Goal: Contribute content

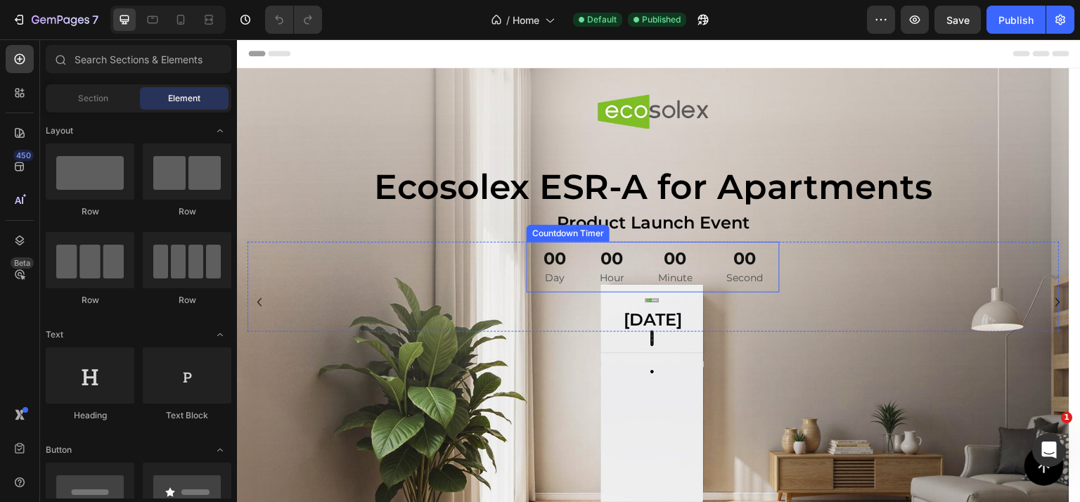
click at [770, 260] on div "00 Second" at bounding box center [745, 267] width 70 height 51
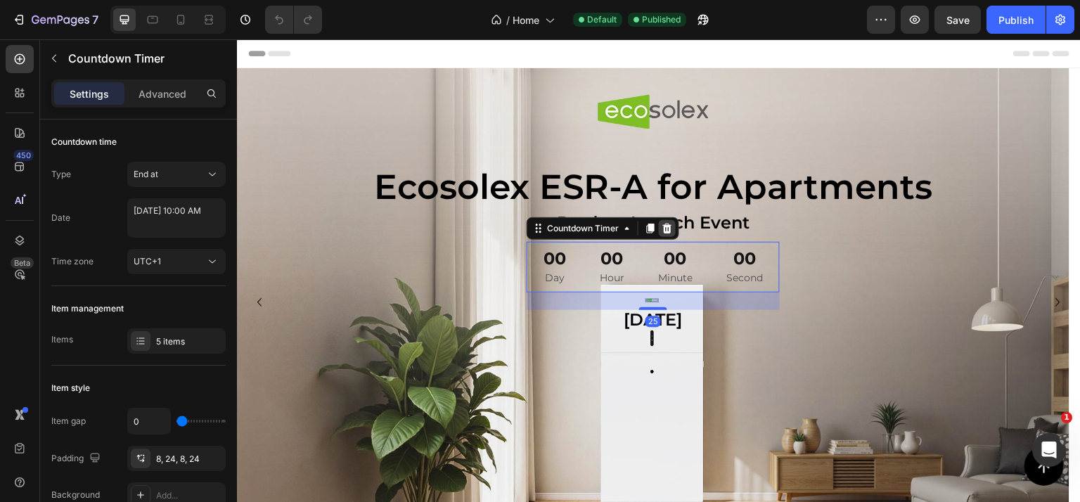
click at [668, 231] on icon at bounding box center [667, 229] width 9 height 10
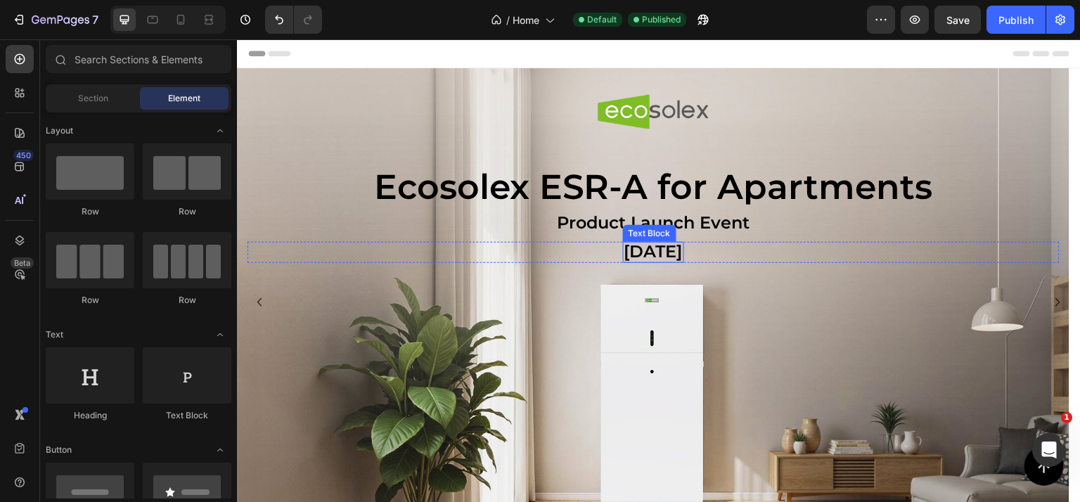
click at [683, 250] on span "27.08.2025" at bounding box center [654, 251] width 58 height 20
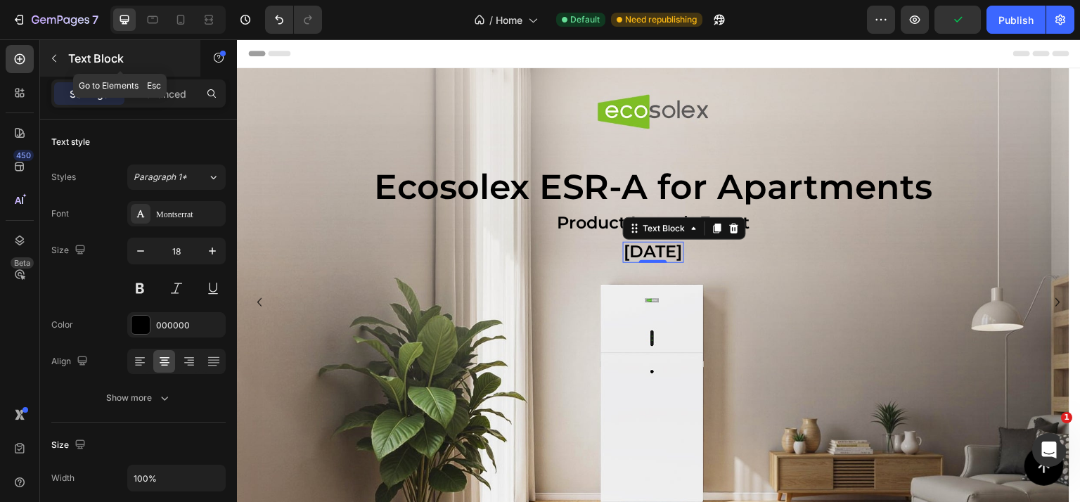
click at [87, 53] on p "Text Block" at bounding box center [128, 58] width 120 height 17
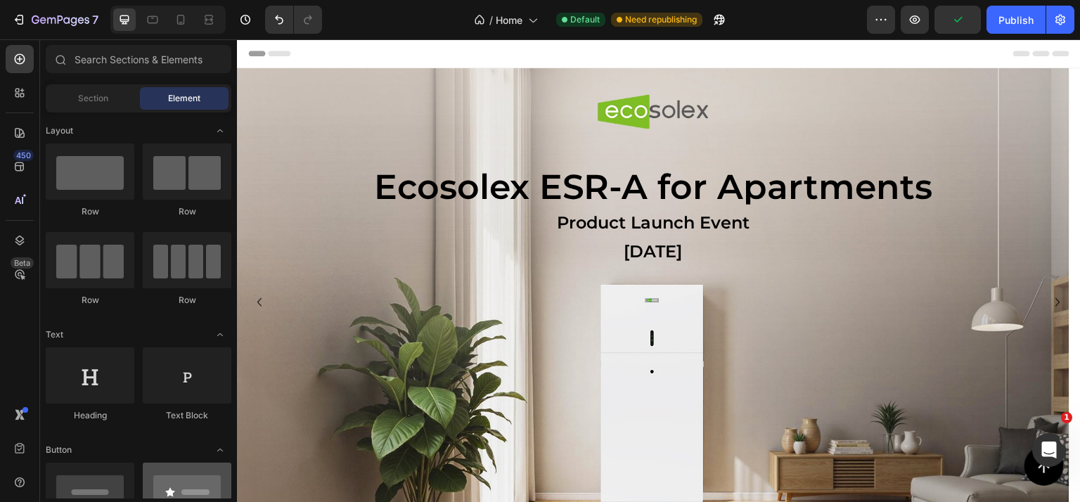
scroll to position [141, 0]
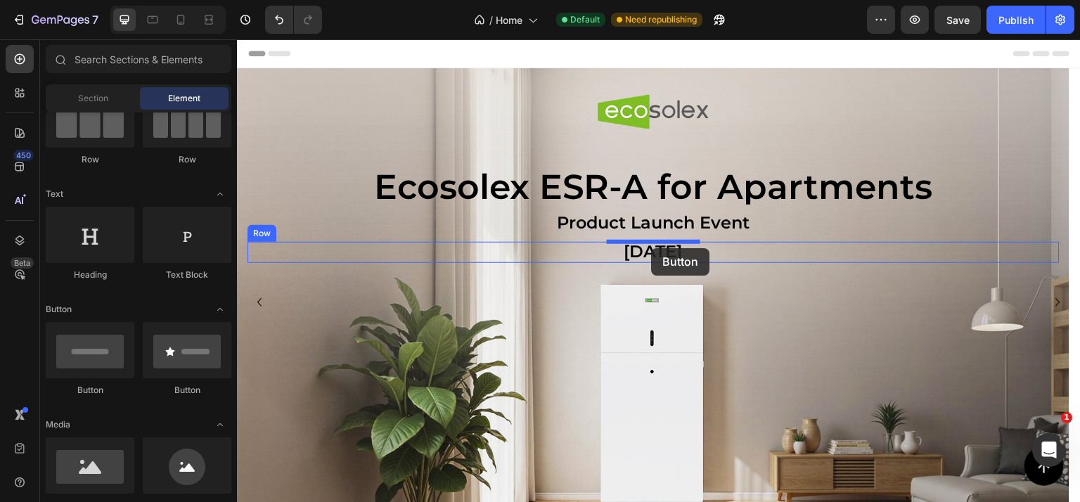
drag, startPoint x: 341, startPoint y: 386, endPoint x: 651, endPoint y: 248, distance: 339.4
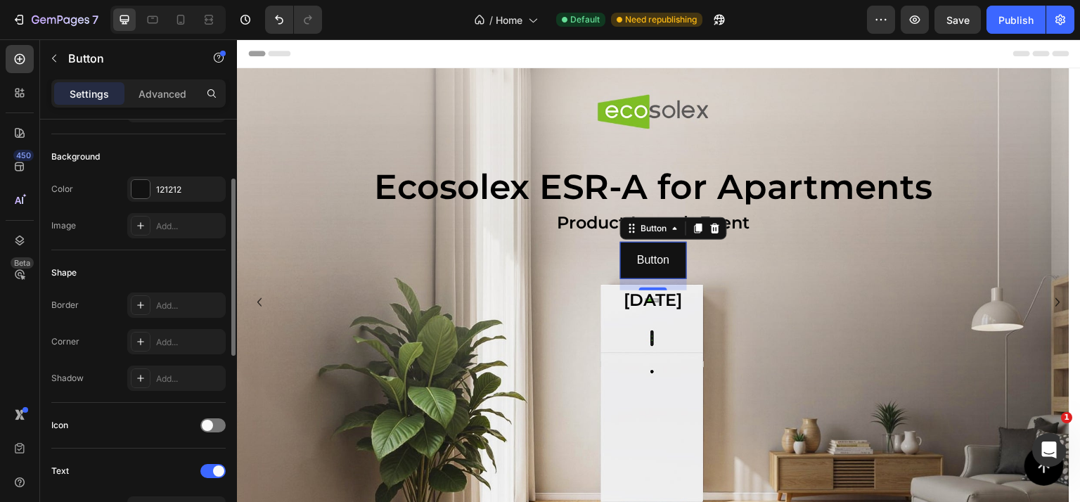
scroll to position [352, 0]
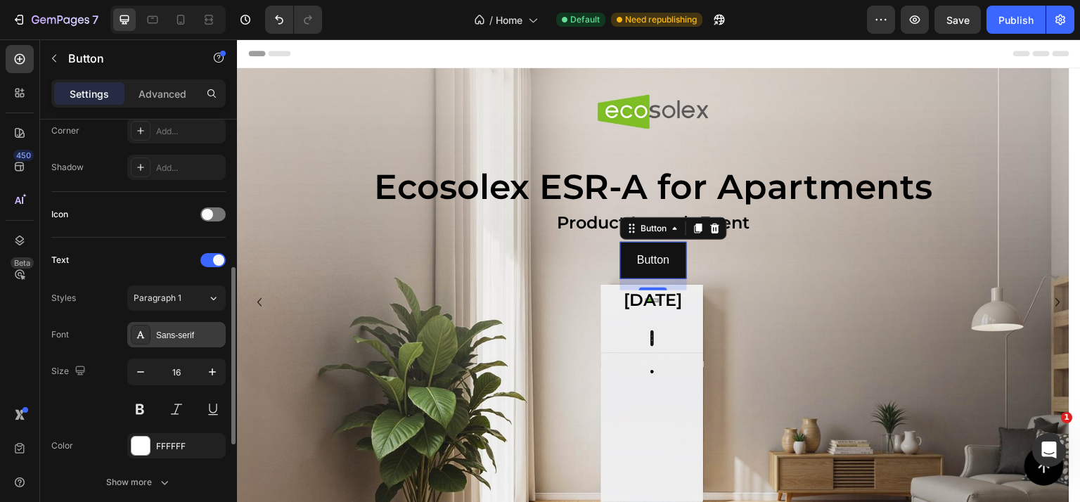
click at [172, 333] on div "Sans-serif" at bounding box center [189, 335] width 66 height 13
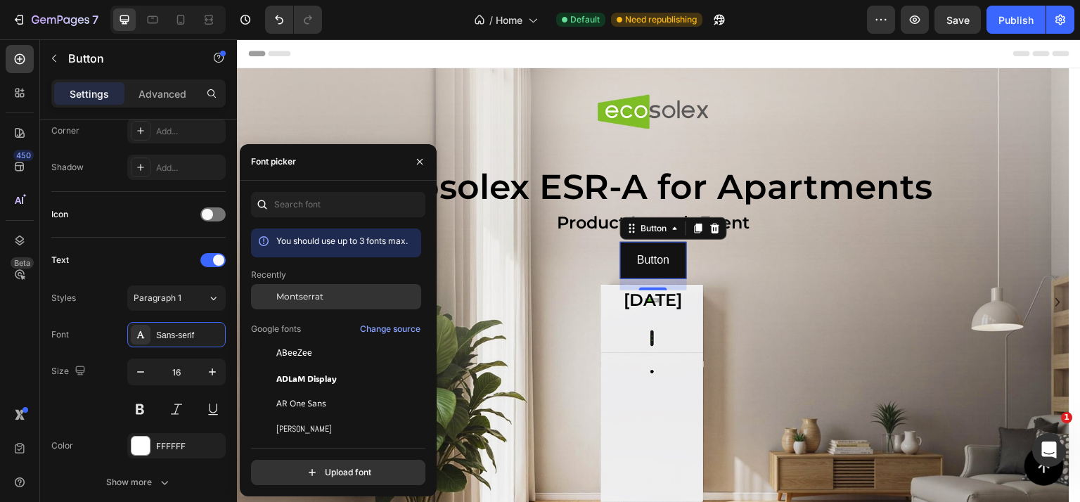
click at [326, 292] on div "Montserrat" at bounding box center [347, 296] width 142 height 13
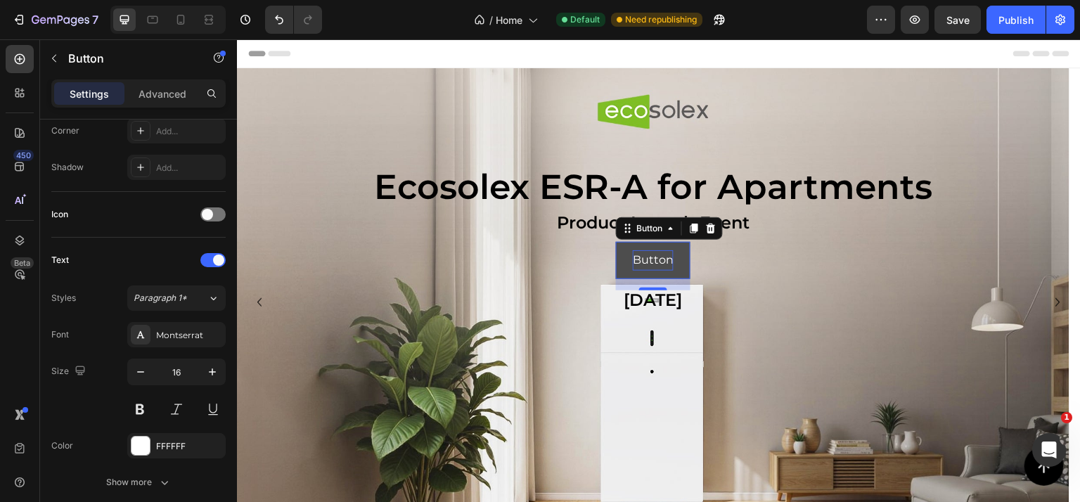
click at [645, 255] on p "Button" at bounding box center [653, 260] width 41 height 20
click at [618, 242] on button "Watch" at bounding box center [653, 260] width 71 height 37
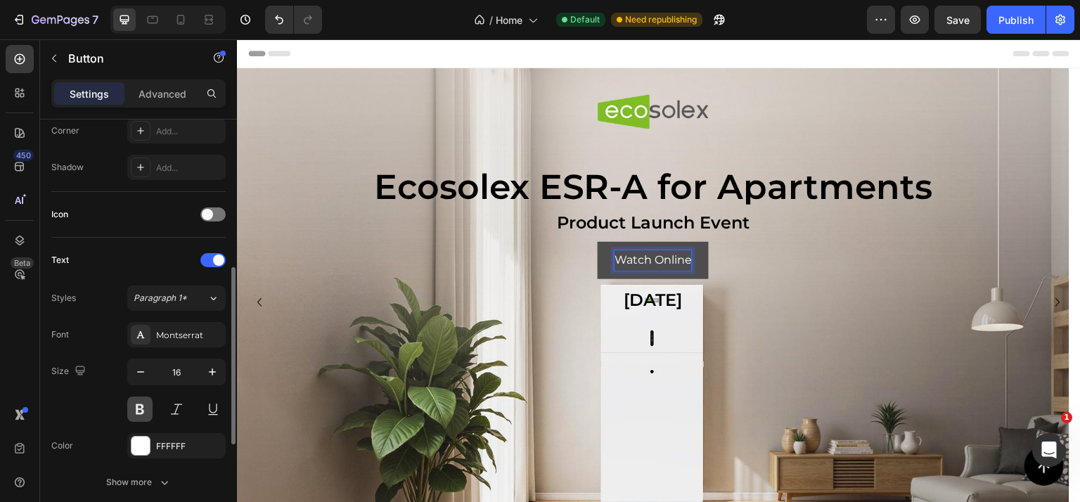
click at [138, 407] on button at bounding box center [139, 409] width 25 height 25
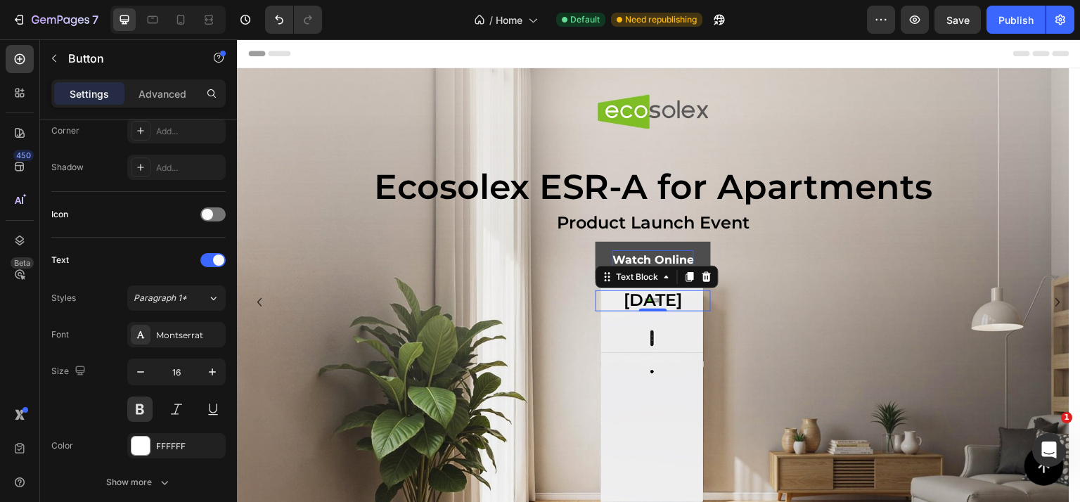
click at [683, 292] on span "27.08.2025" at bounding box center [654, 300] width 58 height 20
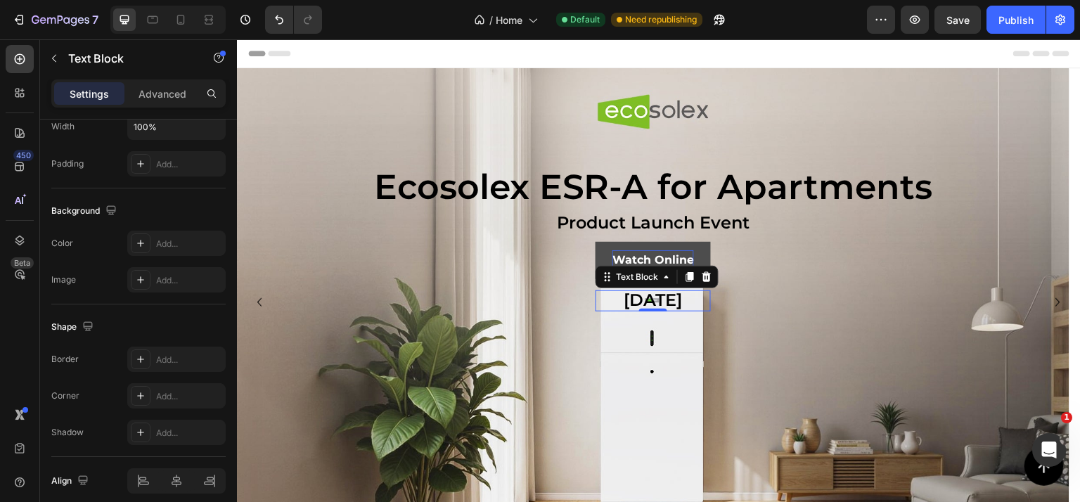
scroll to position [0, 0]
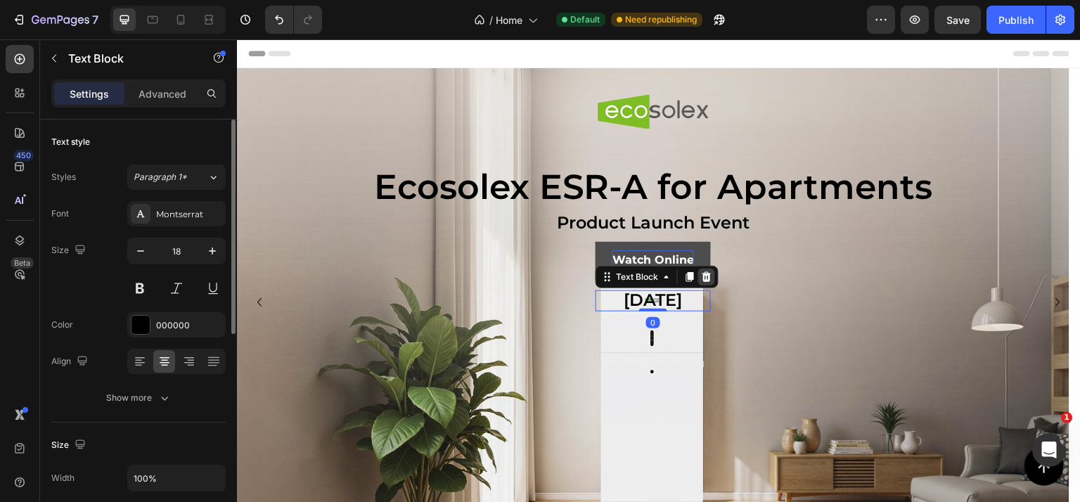
click at [708, 278] on icon at bounding box center [706, 277] width 11 height 11
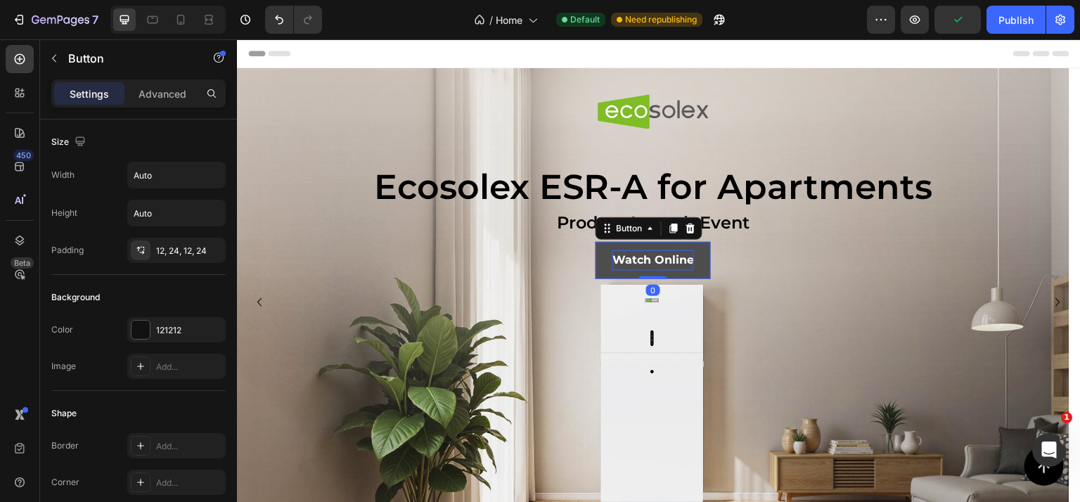
click at [693, 260] on p "Watch Online" at bounding box center [654, 260] width 82 height 20
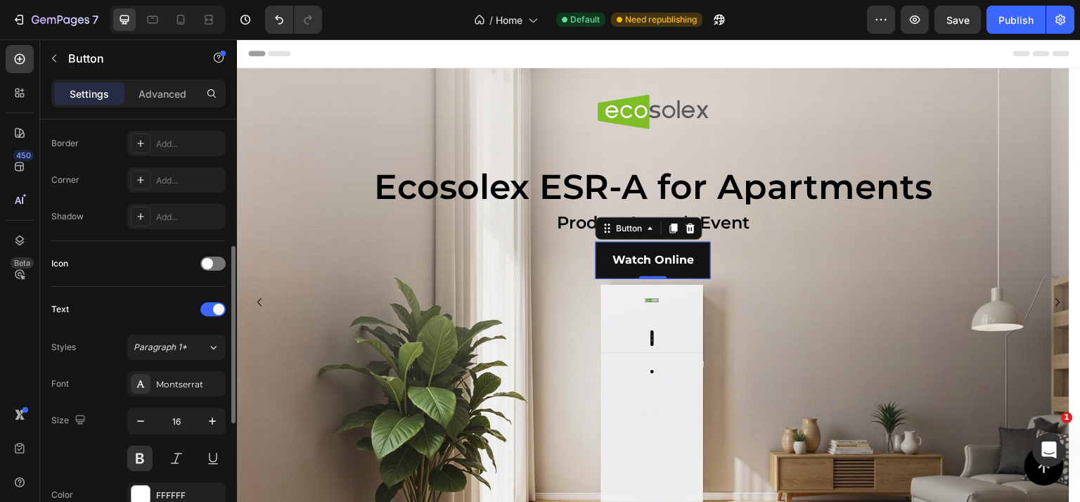
scroll to position [91, 0]
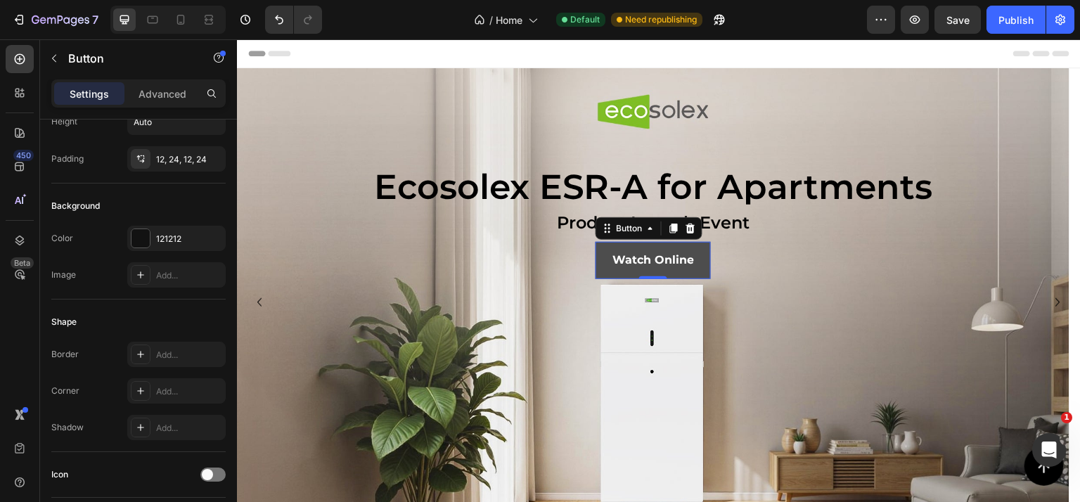
click at [609, 254] on button "Watch Online" at bounding box center [653, 260] width 115 height 37
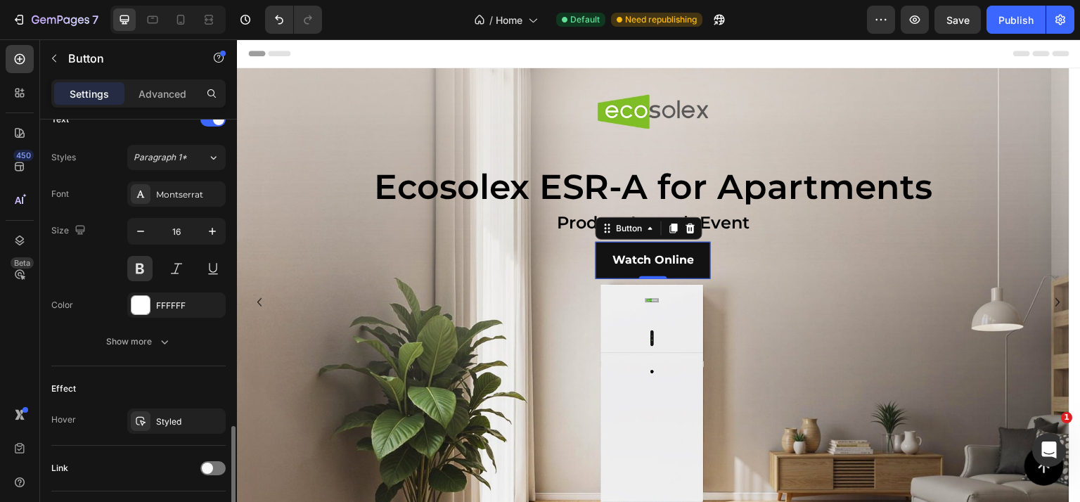
scroll to position [584, 0]
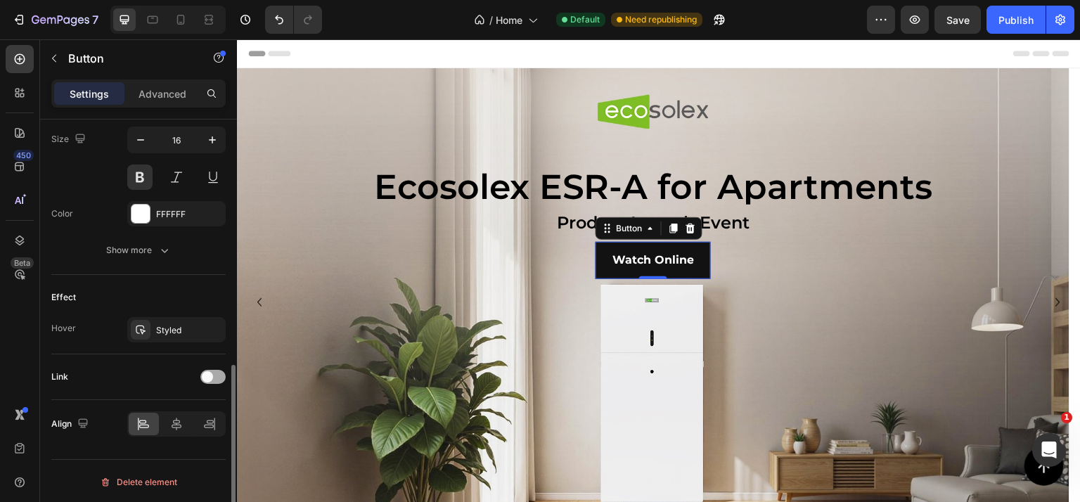
click at [206, 371] on span at bounding box center [207, 376] width 11 height 11
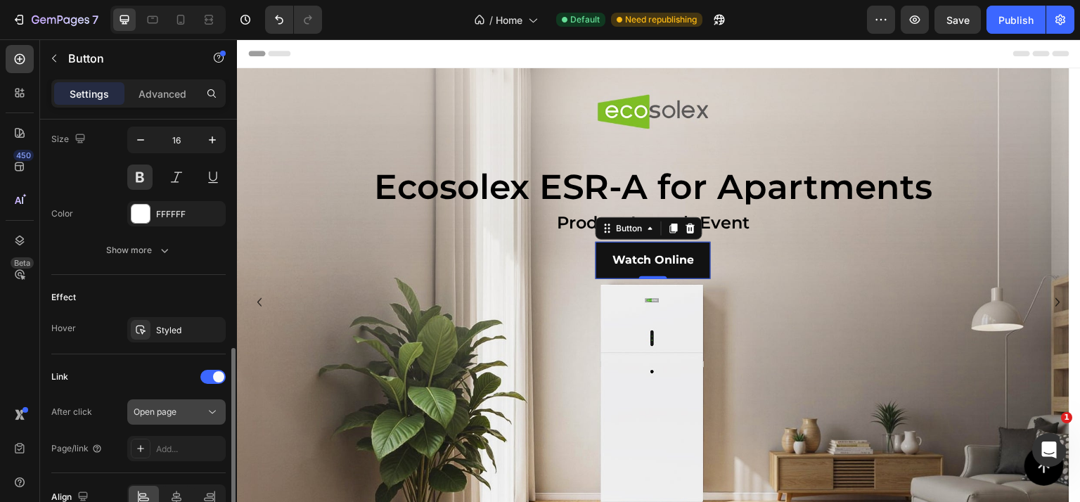
click at [189, 414] on div "Open page" at bounding box center [170, 412] width 72 height 13
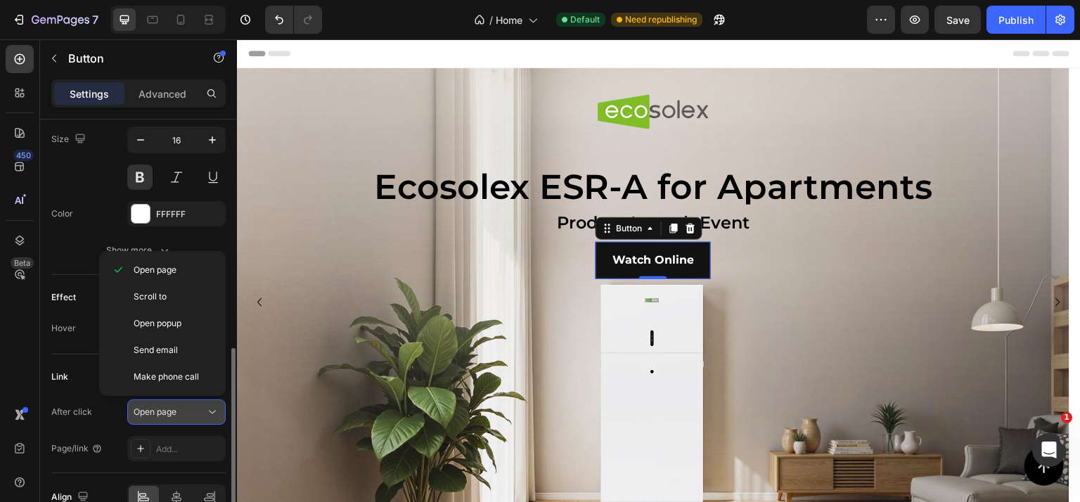
click at [189, 413] on div "Open page" at bounding box center [170, 412] width 72 height 13
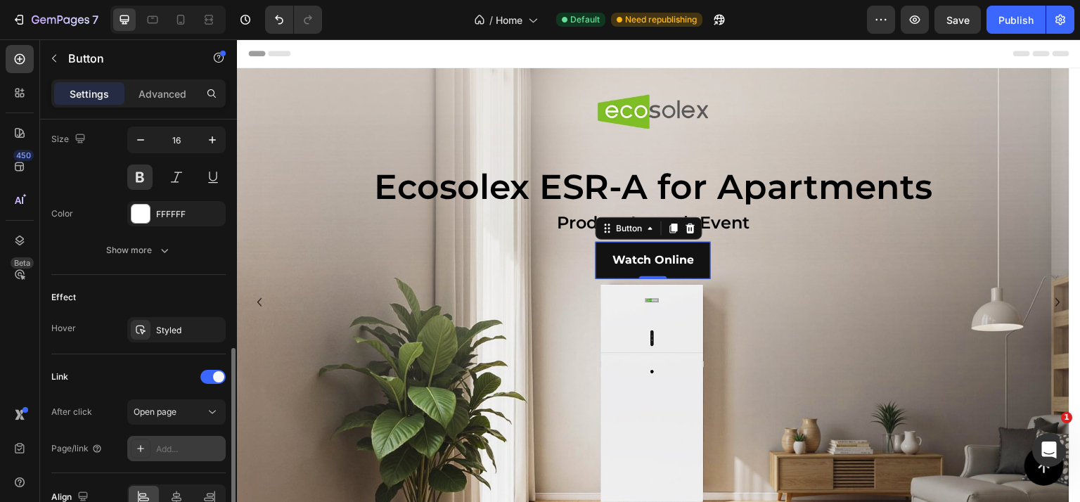
click at [173, 447] on div "Add..." at bounding box center [189, 449] width 66 height 13
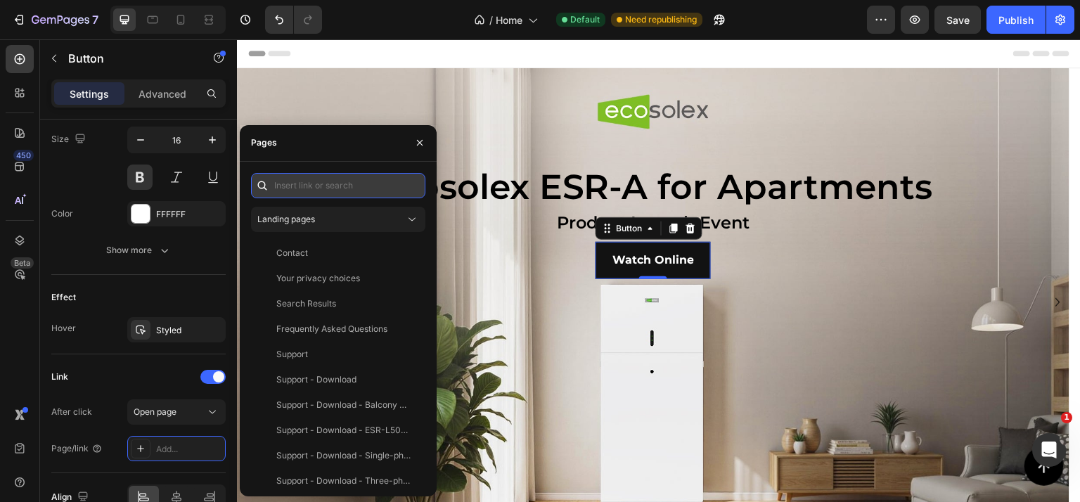
click at [312, 185] on input "text" at bounding box center [338, 185] width 174 height 25
paste input "[URL][DOMAIN_NAME]"
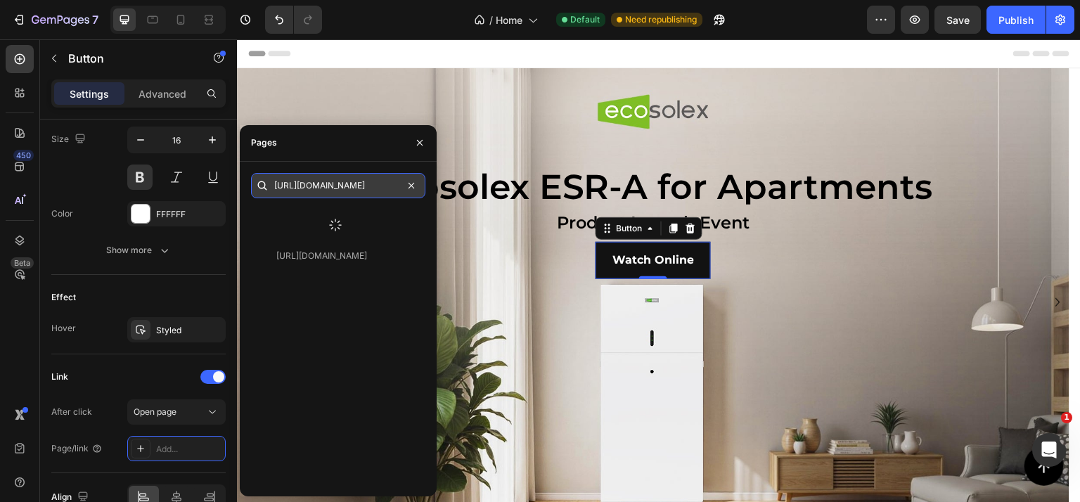
type input "[URL][DOMAIN_NAME]"
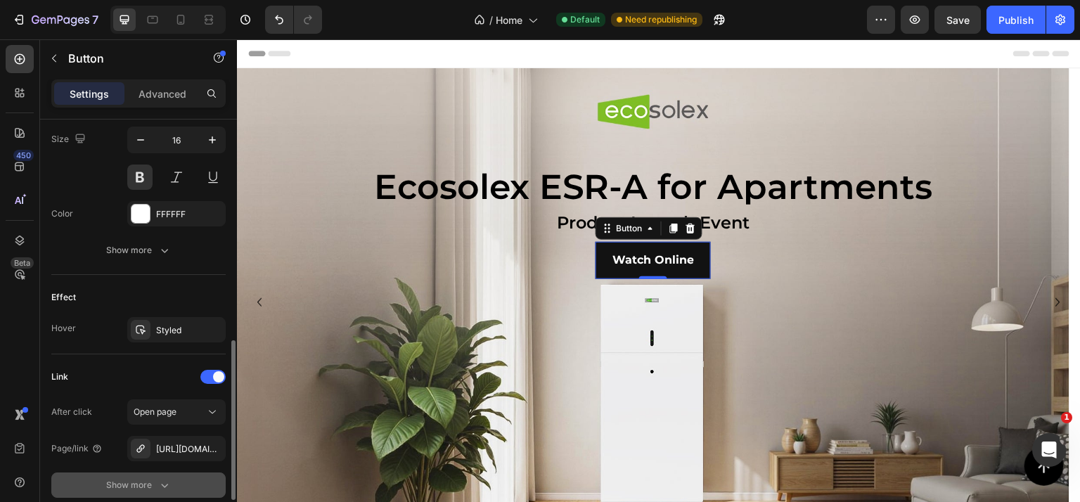
click at [110, 478] on div "Show more" at bounding box center [138, 485] width 65 height 14
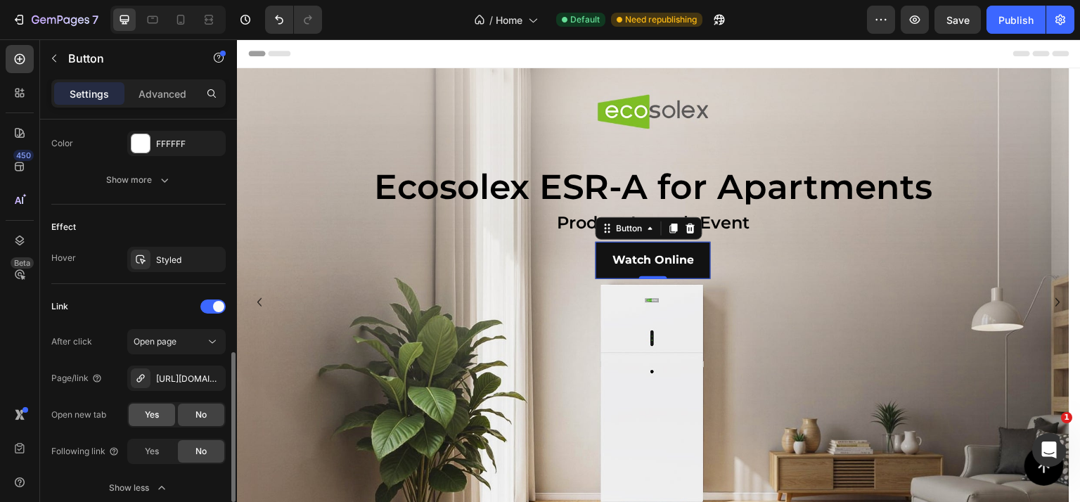
click at [152, 416] on span "Yes" at bounding box center [152, 415] width 14 height 13
click at [1002, 19] on div "Publish" at bounding box center [1016, 20] width 35 height 15
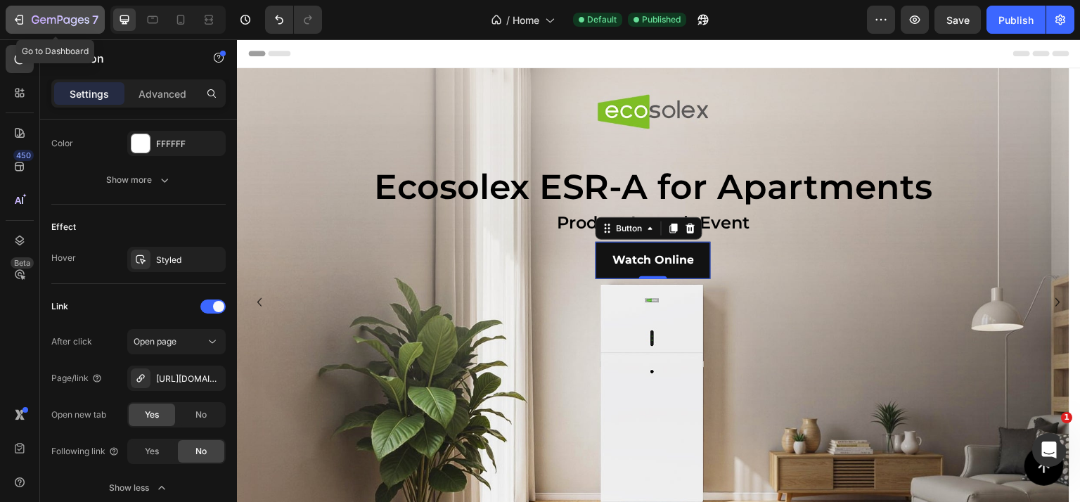
click at [48, 11] on div "7" at bounding box center [65, 19] width 67 height 17
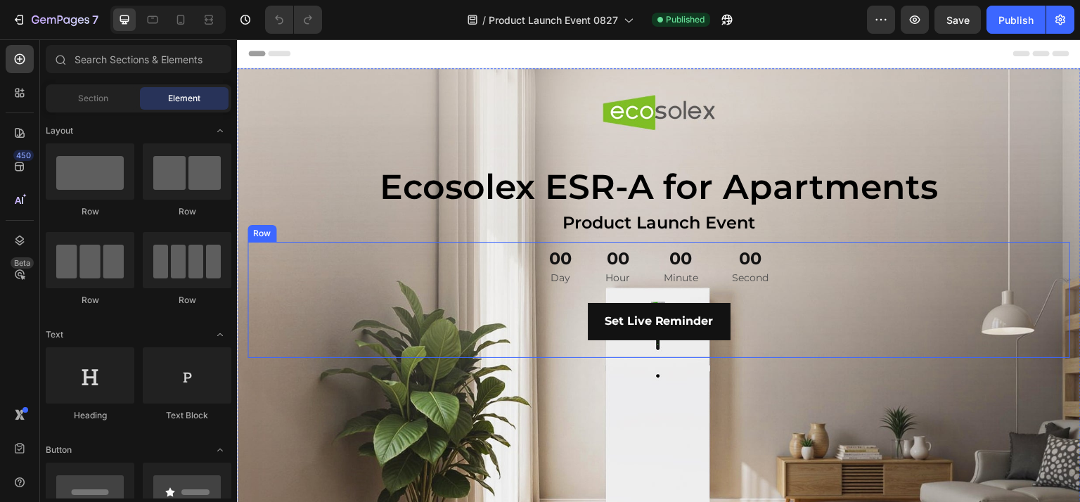
click at [796, 262] on div "00 Day 00 Hour 00 Minute 00 Second Countdown Timer Set Live Reminder Button Row" at bounding box center [659, 300] width 823 height 116
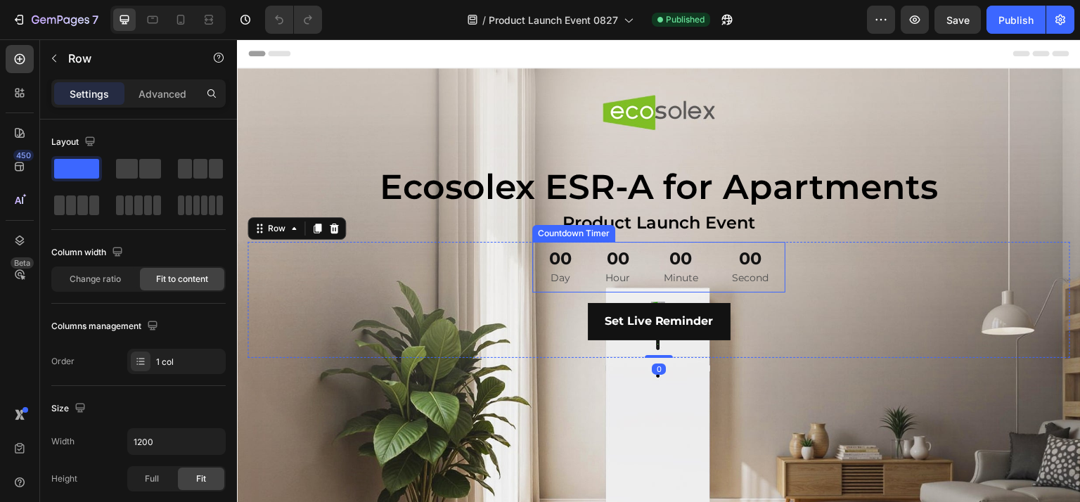
click at [753, 260] on div "00" at bounding box center [750, 259] width 37 height 22
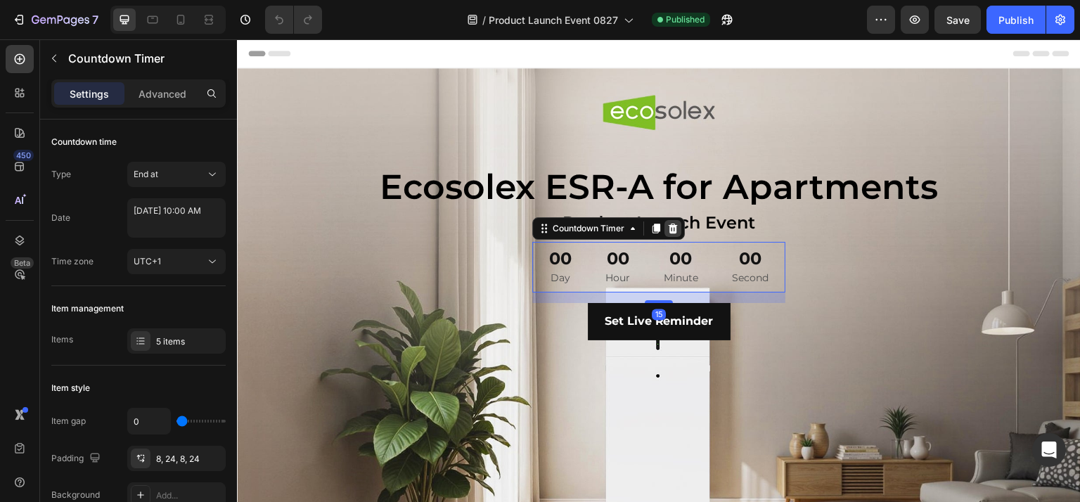
click at [670, 228] on icon at bounding box center [673, 229] width 9 height 10
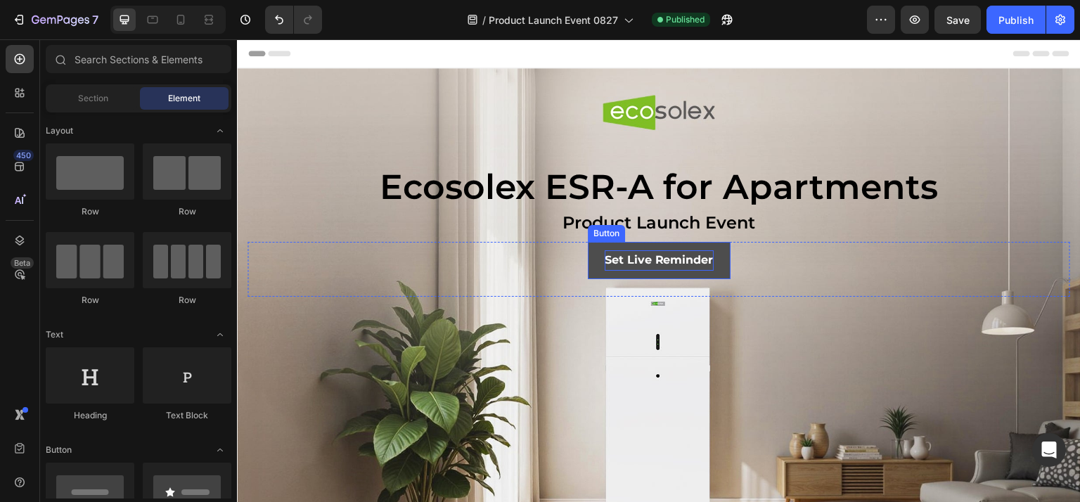
click at [677, 260] on strong "Set Live Reminder" at bounding box center [659, 259] width 109 height 13
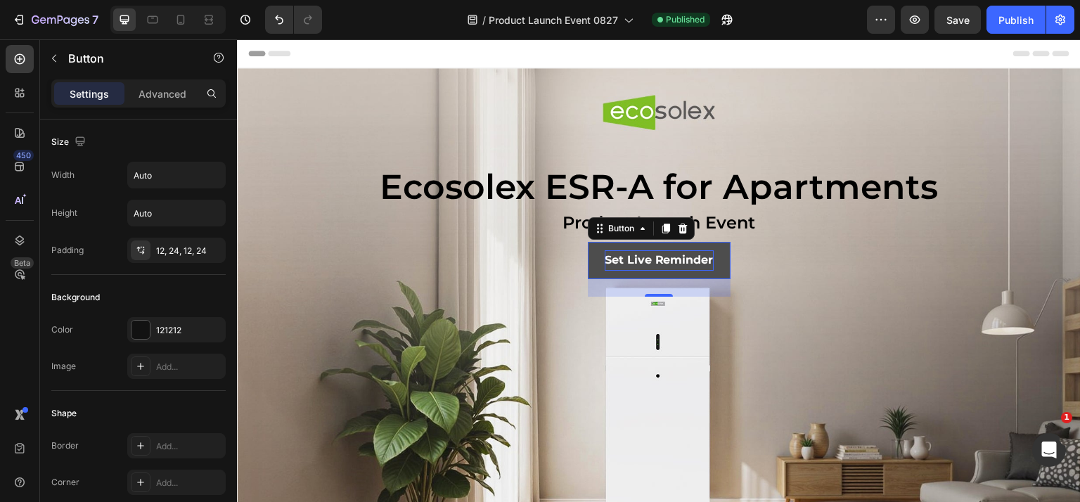
click at [618, 262] on strong "Set Live Reminder" at bounding box center [659, 259] width 109 height 13
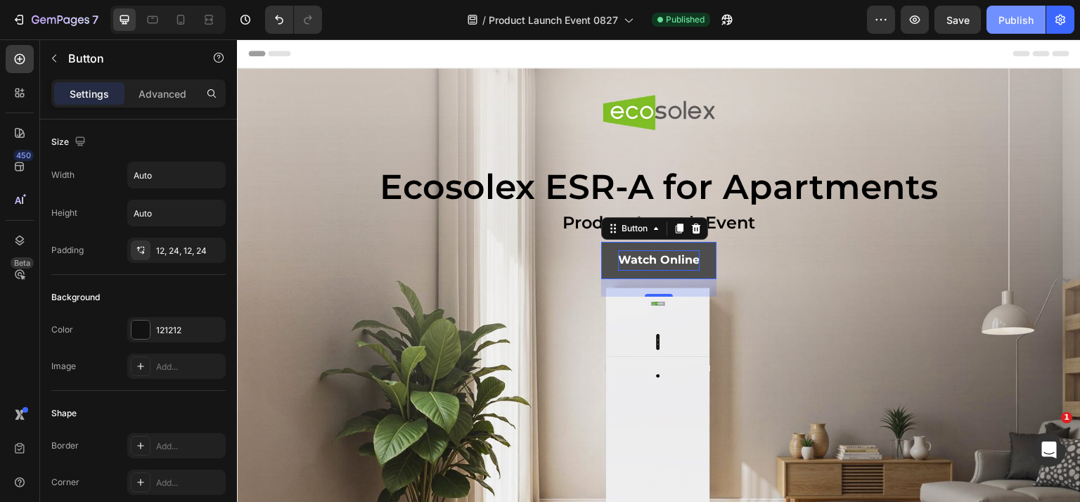
click at [1009, 11] on button "Publish" at bounding box center [1016, 20] width 59 height 28
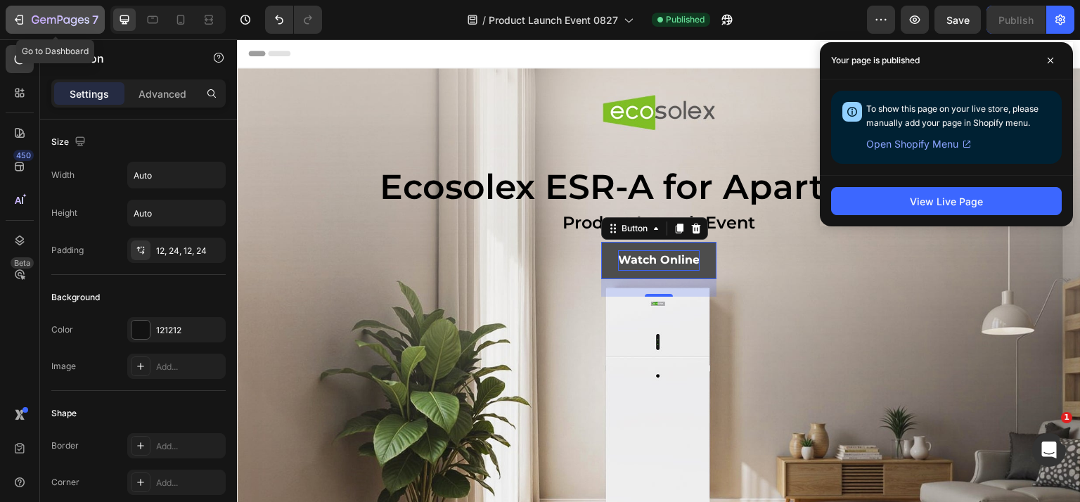
click at [42, 16] on icon "button" at bounding box center [61, 21] width 58 height 12
